Goal: Communication & Community: Answer question/provide support

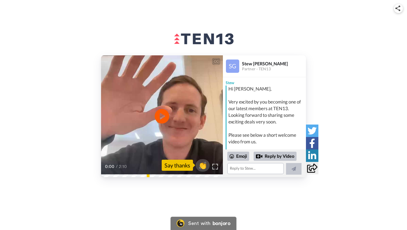
scroll to position [41, 0]
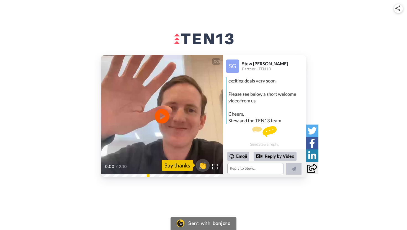
click at [162, 119] on icon at bounding box center [162, 116] width 15 height 15
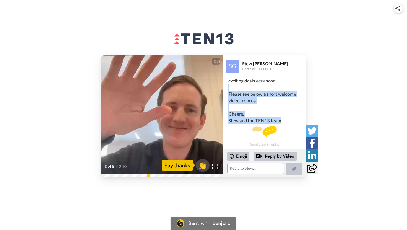
drag, startPoint x: 285, startPoint y: 122, endPoint x: 238, endPoint y: 88, distance: 57.9
click at [238, 88] on div "Hi [PERSON_NAME], Very excited by you becoming one of our latest members at TEN…" at bounding box center [267, 85] width 76 height 80
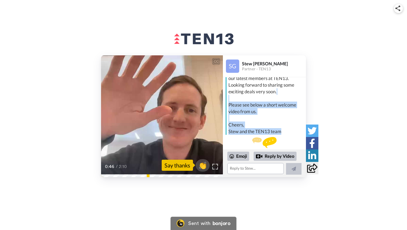
scroll to position [26, 0]
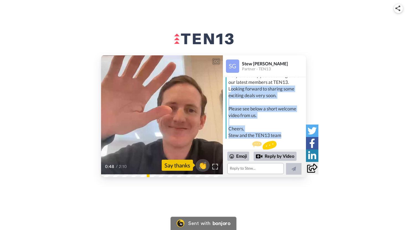
click at [230, 90] on div "Hi [PERSON_NAME], Very excited by you becoming one of our latest members at TEN…" at bounding box center [267, 99] width 76 height 80
click at [229, 90] on div "Hi [PERSON_NAME], Very excited by you becoming one of our latest members at TEN…" at bounding box center [267, 99] width 76 height 80
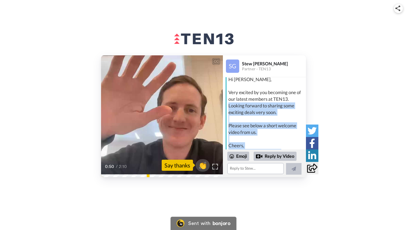
scroll to position [0, 0]
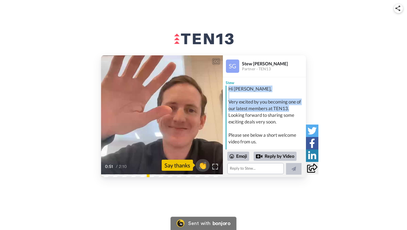
drag, startPoint x: 292, startPoint y: 108, endPoint x: 227, endPoint y: 86, distance: 67.9
click at [227, 86] on div "Hi [PERSON_NAME], Very excited by you becoming one of our latest members at TEN…" at bounding box center [265, 126] width 79 height 80
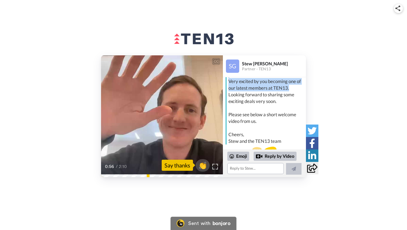
scroll to position [16, 0]
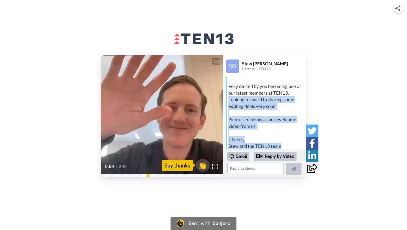
drag, startPoint x: 229, startPoint y: 101, endPoint x: 282, endPoint y: 145, distance: 68.8
click at [282, 145] on div "Hi [PERSON_NAME], Very excited by you becoming one of our latest members at TEN…" at bounding box center [267, 110] width 76 height 80
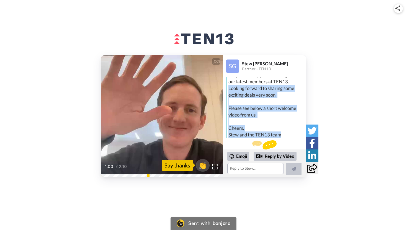
scroll to position [29, 0]
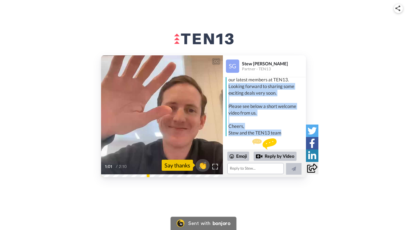
click at [287, 134] on div "Hi [PERSON_NAME], Very excited by you becoming one of our latest members at TEN…" at bounding box center [267, 97] width 76 height 80
drag, startPoint x: 287, startPoint y: 134, endPoint x: 227, endPoint y: 87, distance: 76.1
click at [227, 87] on div "Hi [PERSON_NAME], Very excited by you becoming one of our latest members at TEN…" at bounding box center [265, 97] width 79 height 80
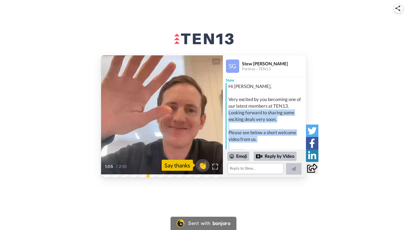
scroll to position [0, 0]
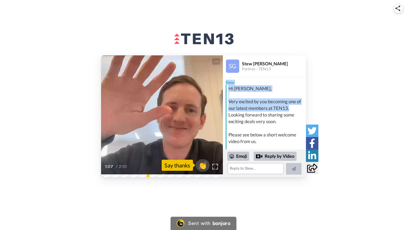
drag, startPoint x: 293, startPoint y: 108, endPoint x: 226, endPoint y: 85, distance: 71.3
click at [226, 85] on div "Stew Hi [PERSON_NAME], Very excited by you becoming one of our latest members a…" at bounding box center [264, 121] width 83 height 88
click at [230, 91] on div "Hi [PERSON_NAME], Very excited by you becoming one of our latest members at TEN…" at bounding box center [267, 125] width 76 height 80
drag, startPoint x: 228, startPoint y: 88, endPoint x: 247, endPoint y: 116, distance: 33.0
click at [247, 116] on div "Hi [PERSON_NAME], Very excited by you becoming one of our latest members at TEN…" at bounding box center [265, 125] width 79 height 80
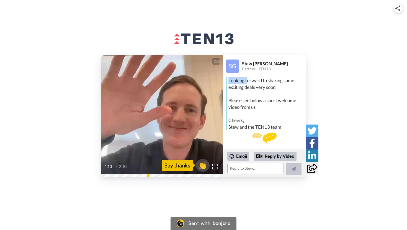
scroll to position [41, 0]
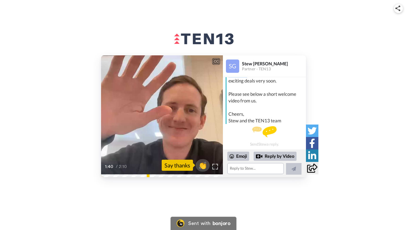
click at [216, 60] on div "CC" at bounding box center [216, 62] width 7 height 6
click at [258, 169] on textarea at bounding box center [256, 168] width 57 height 11
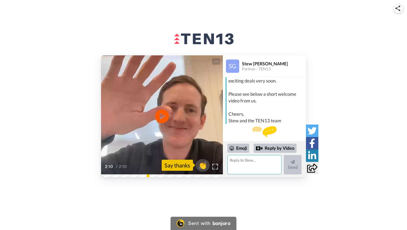
scroll to position [49, 0]
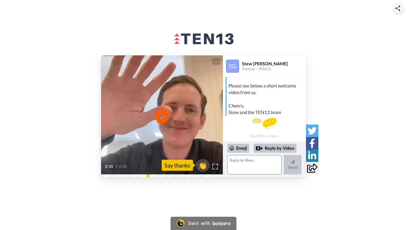
click at [248, 168] on textarea at bounding box center [255, 164] width 54 height 19
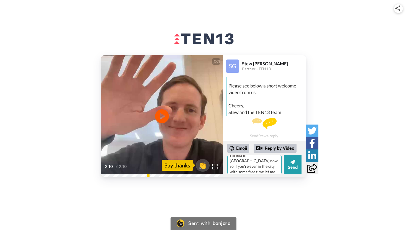
type textarea "Thanks Stew! Sorry for the delayed reply, but I appreciate the note! Would be g…"
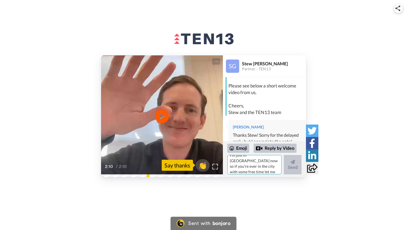
scroll to position [0, 0]
